Goal: Book appointment/travel/reservation

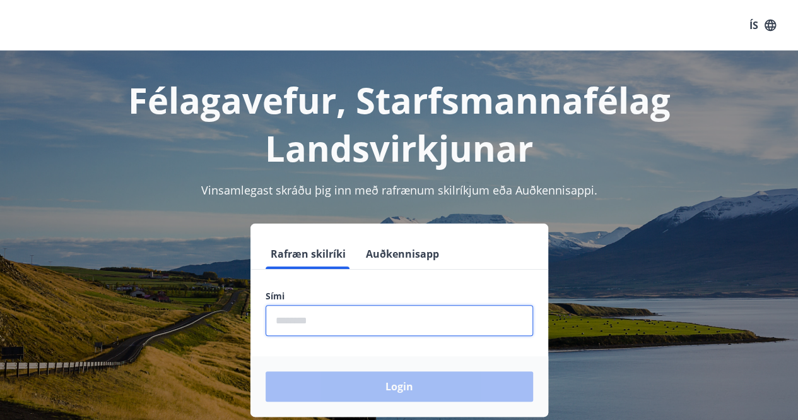
click at [320, 316] on input "phone" at bounding box center [400, 320] width 268 height 31
type input "********"
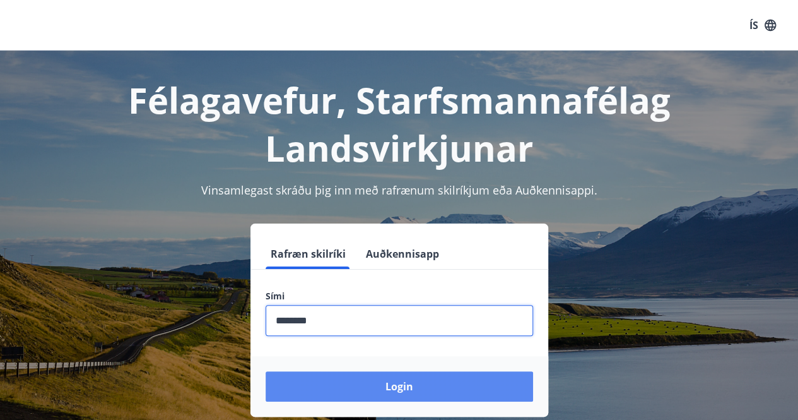
click at [407, 384] on button "Login" at bounding box center [400, 386] width 268 height 30
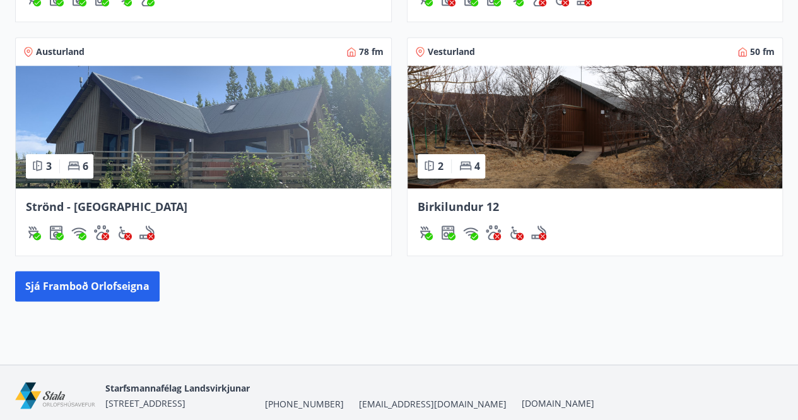
scroll to position [757, 0]
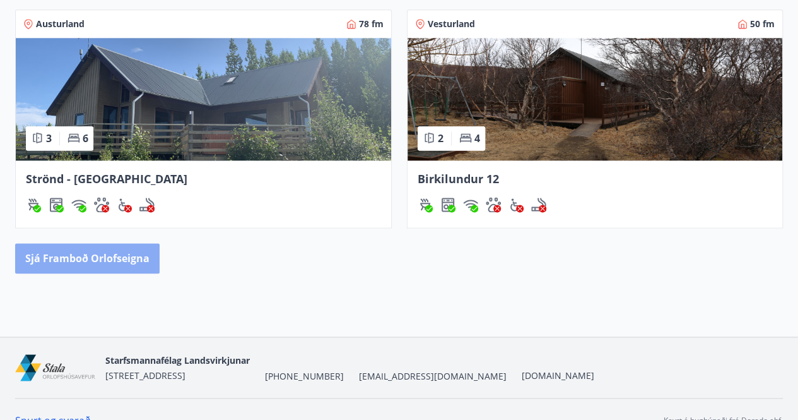
click at [68, 258] on button "Sjá framboð orlofseigna" at bounding box center [87, 258] width 145 height 30
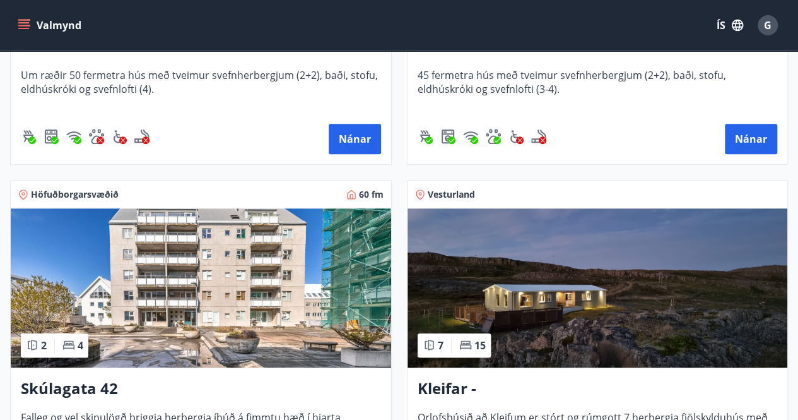
click at [197, 252] on img at bounding box center [201, 287] width 381 height 159
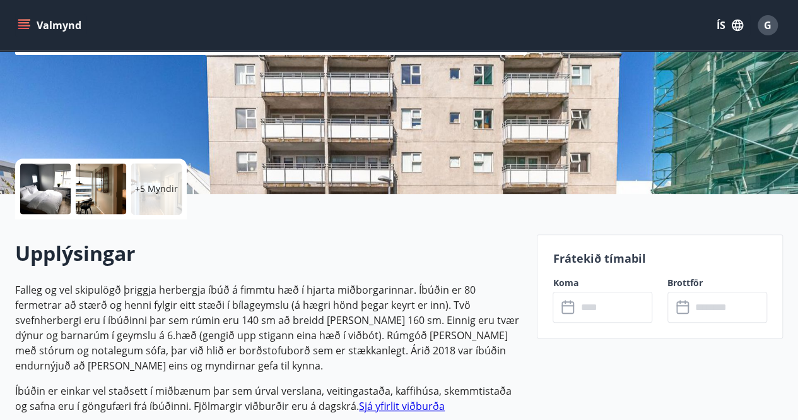
scroll to position [189, 0]
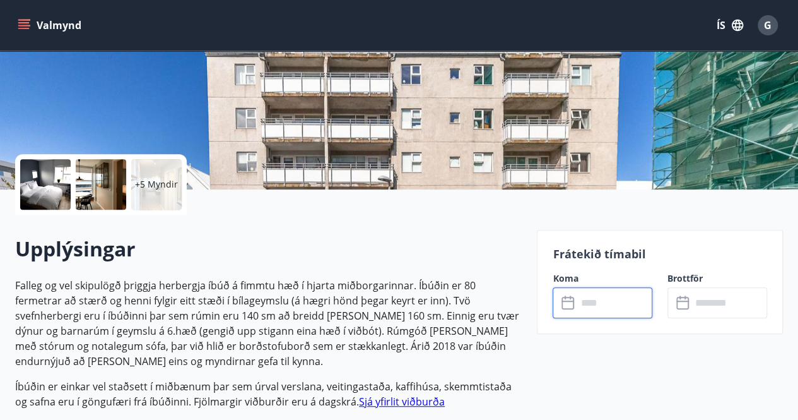
click at [607, 304] on input "text" at bounding box center [615, 302] width 76 height 31
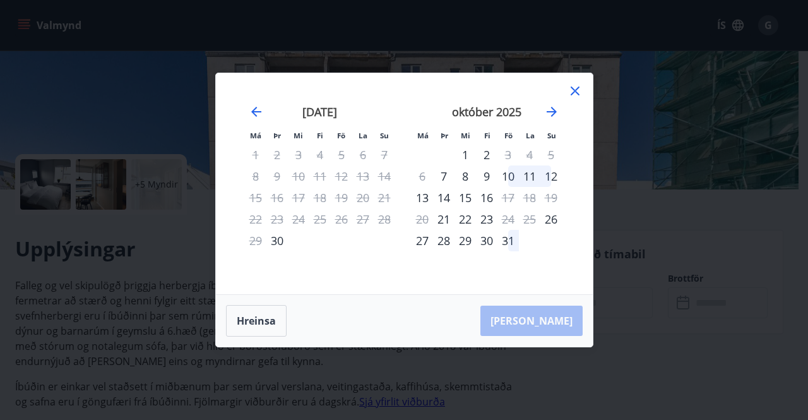
click at [575, 94] on icon at bounding box center [574, 90] width 15 height 15
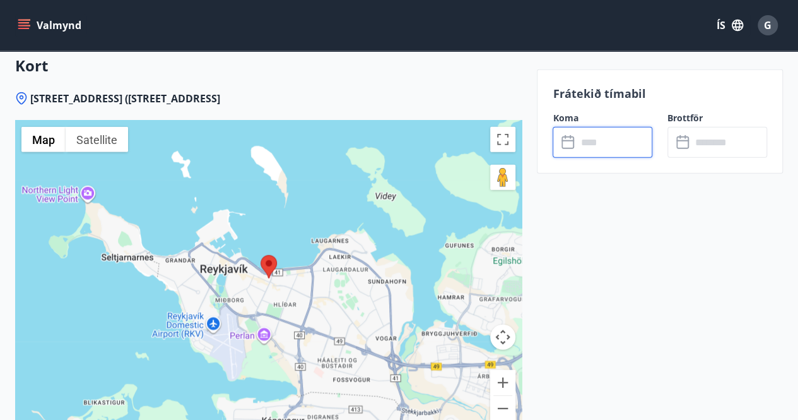
scroll to position [1325, 0]
